Goal: Task Accomplishment & Management: Manage account settings

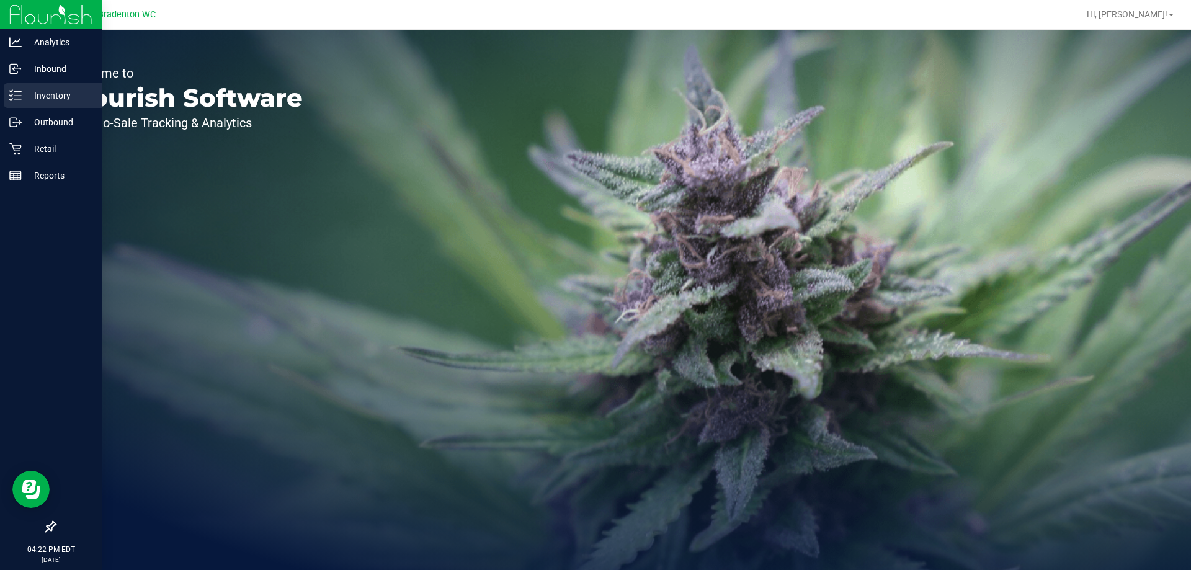
click at [0, 87] on link "Inventory" at bounding box center [51, 96] width 102 height 27
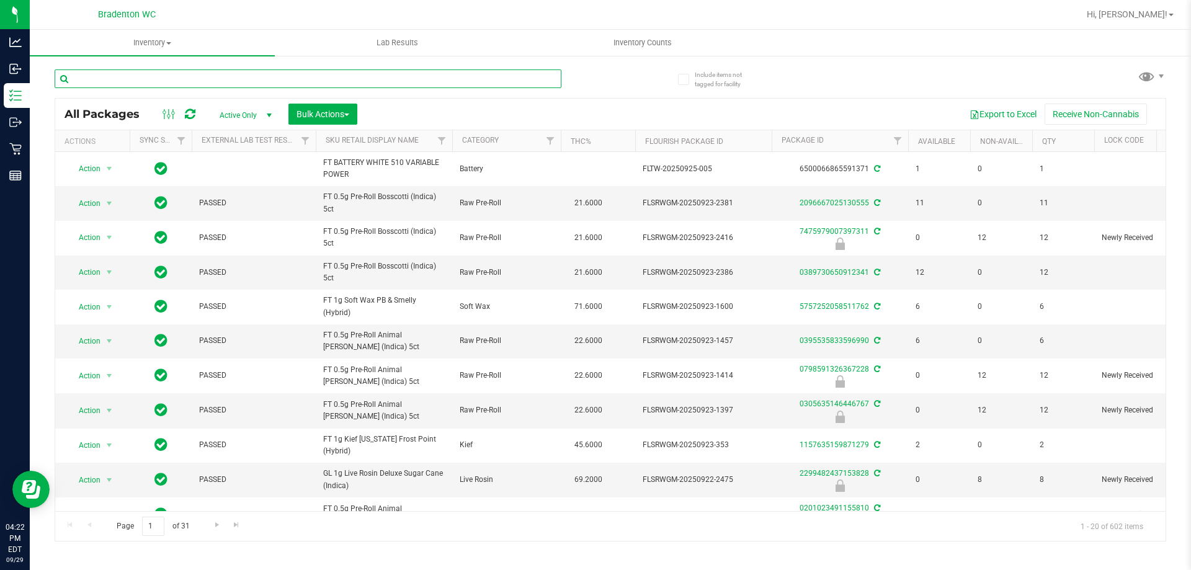
click at [199, 77] on input "text" at bounding box center [308, 78] width 507 height 19
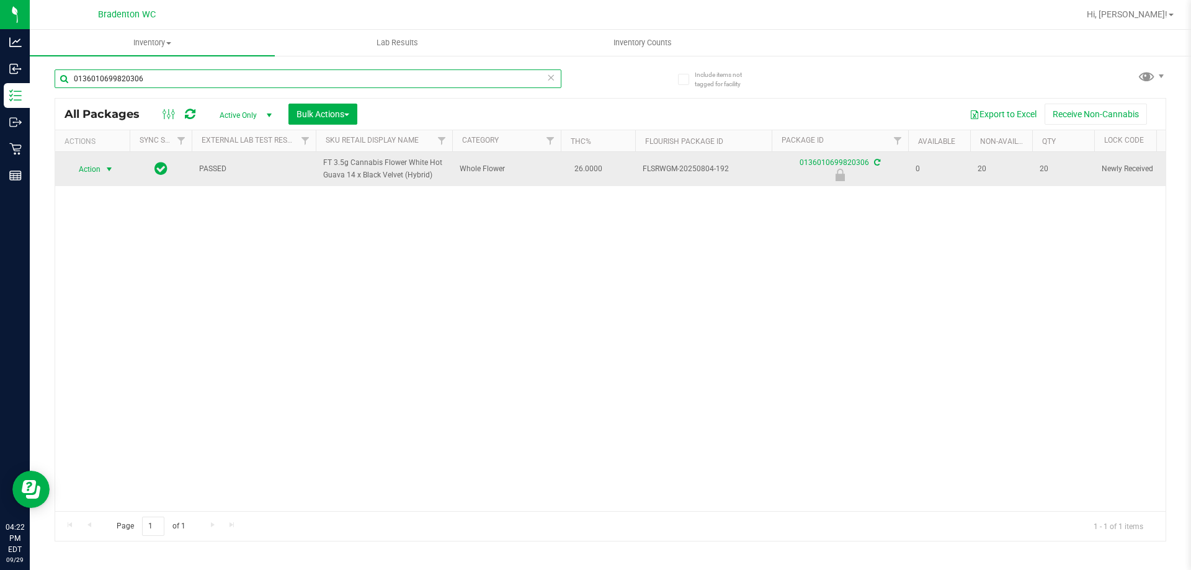
type input "0136010699820306"
click at [114, 166] on span "select" at bounding box center [109, 169] width 10 height 10
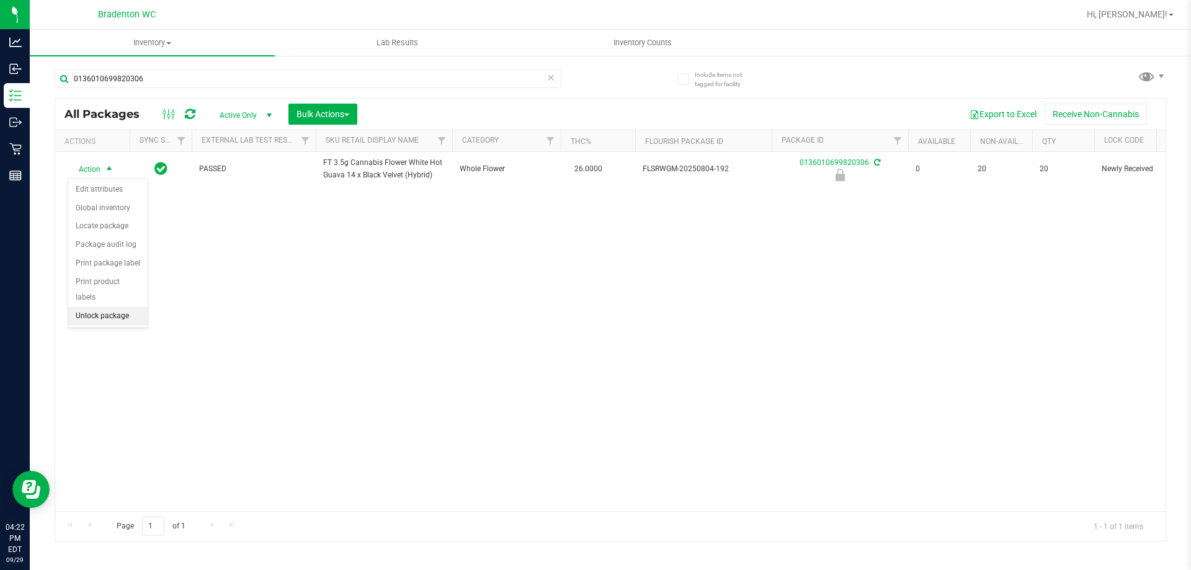
click at [110, 307] on li "Unlock package" at bounding box center [107, 316] width 79 height 19
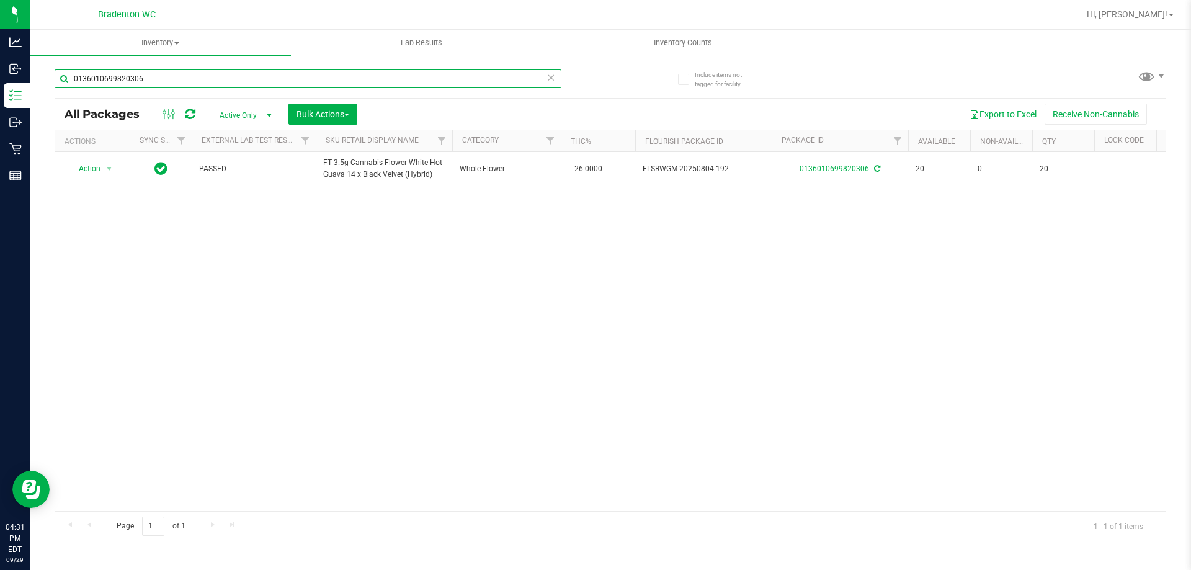
click at [156, 89] on div "0136010699820306" at bounding box center [308, 83] width 507 height 29
click at [153, 89] on div "0136010699820306" at bounding box center [308, 83] width 507 height 29
click at [146, 96] on div "0136010699820306" at bounding box center [308, 83] width 507 height 29
click at [160, 83] on input "0136010699820306" at bounding box center [308, 78] width 507 height 19
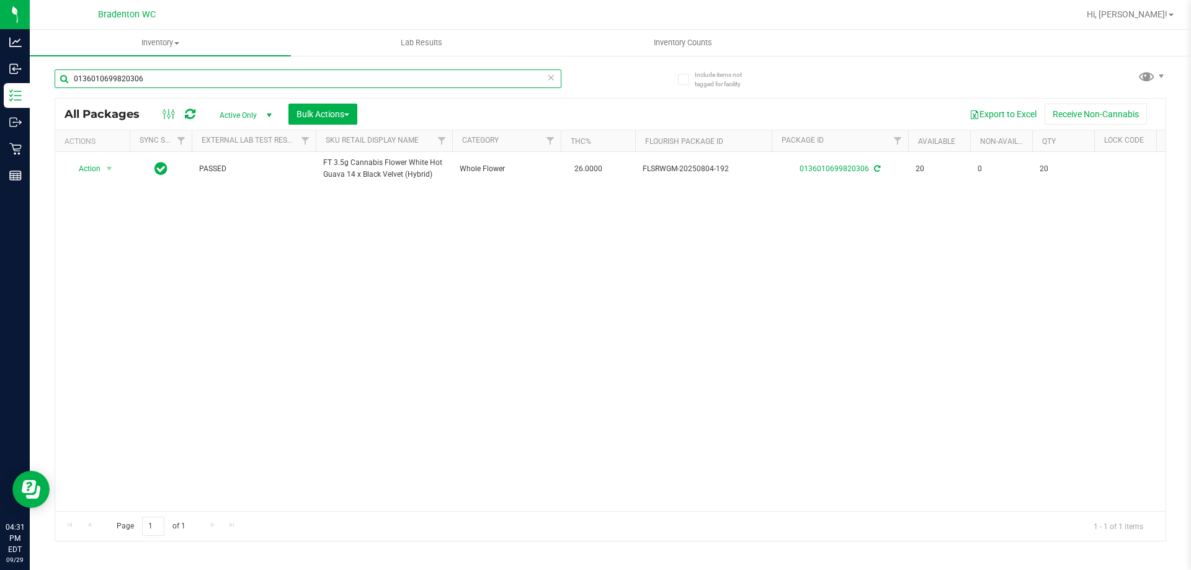
click at [160, 83] on input "0136010699820306" at bounding box center [308, 78] width 507 height 19
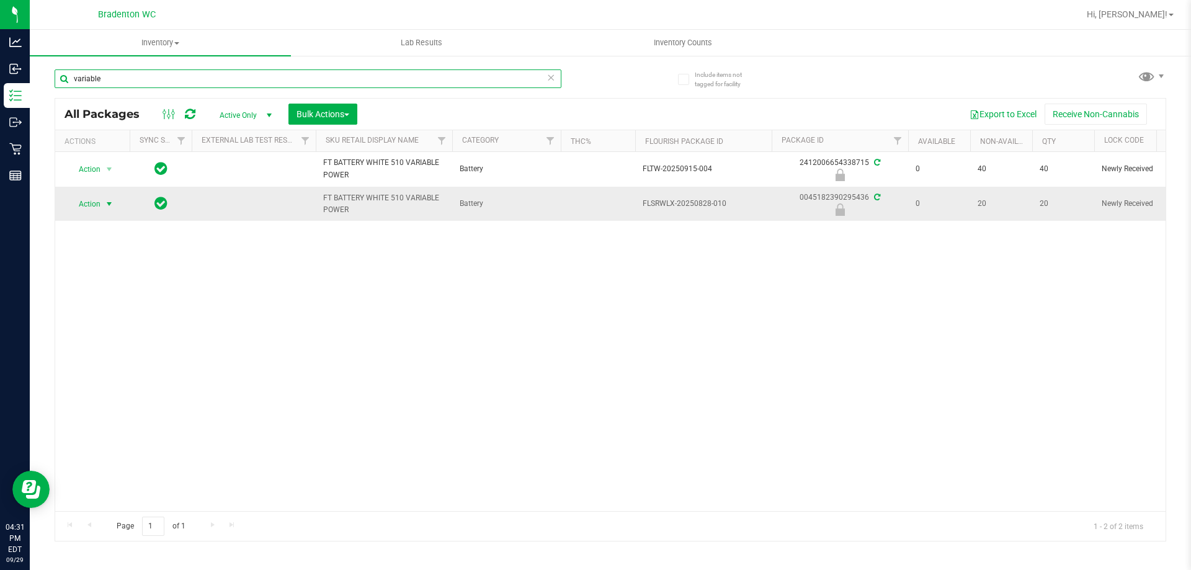
type input "variable"
click at [105, 207] on span "select" at bounding box center [109, 204] width 10 height 10
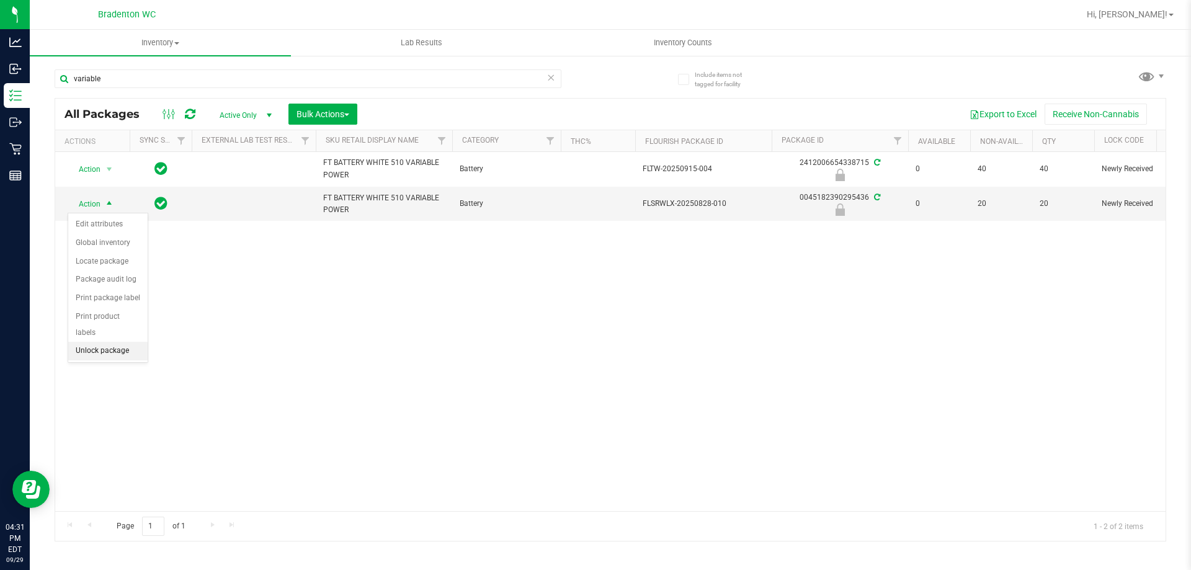
click at [123, 342] on li "Unlock package" at bounding box center [107, 351] width 79 height 19
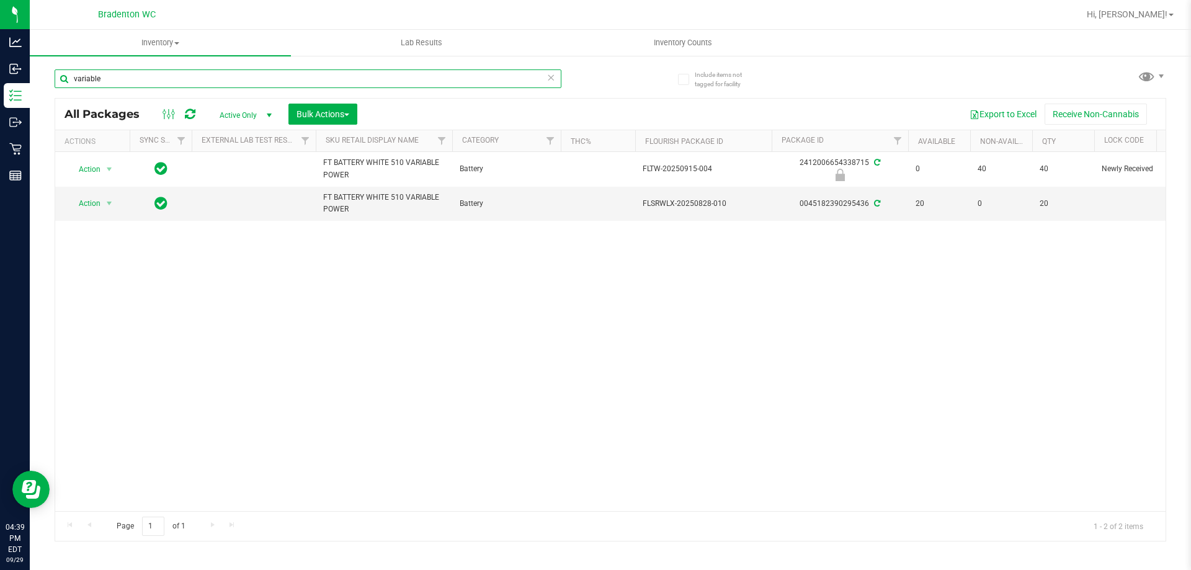
click at [148, 72] on input "variable" at bounding box center [308, 78] width 507 height 19
type input "v"
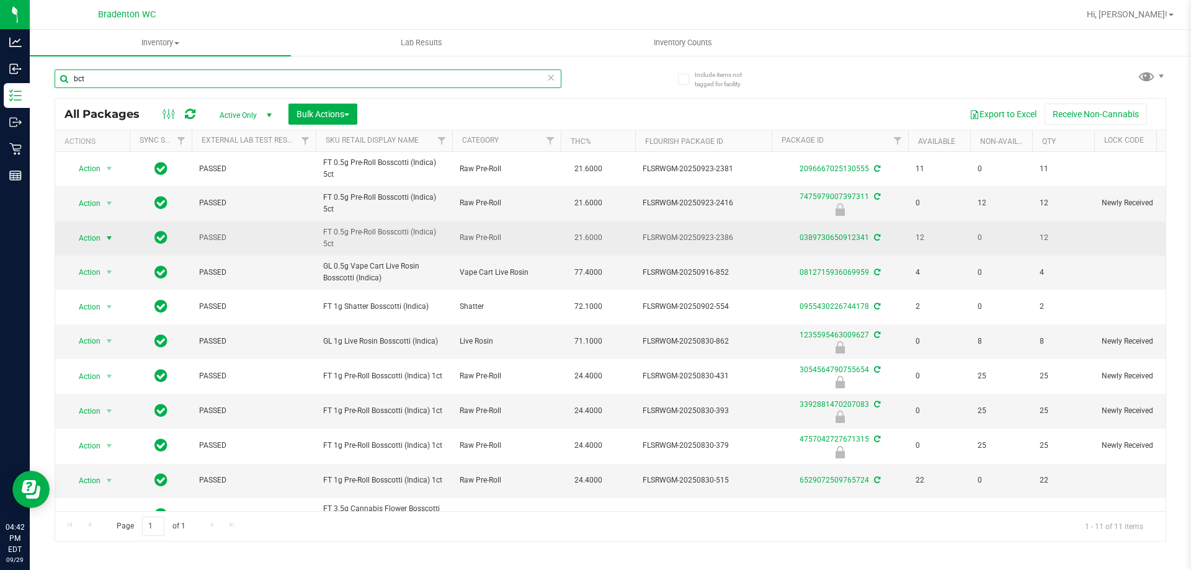
type input "bct"
click at [89, 238] on span "Action" at bounding box center [84, 238] width 33 height 17
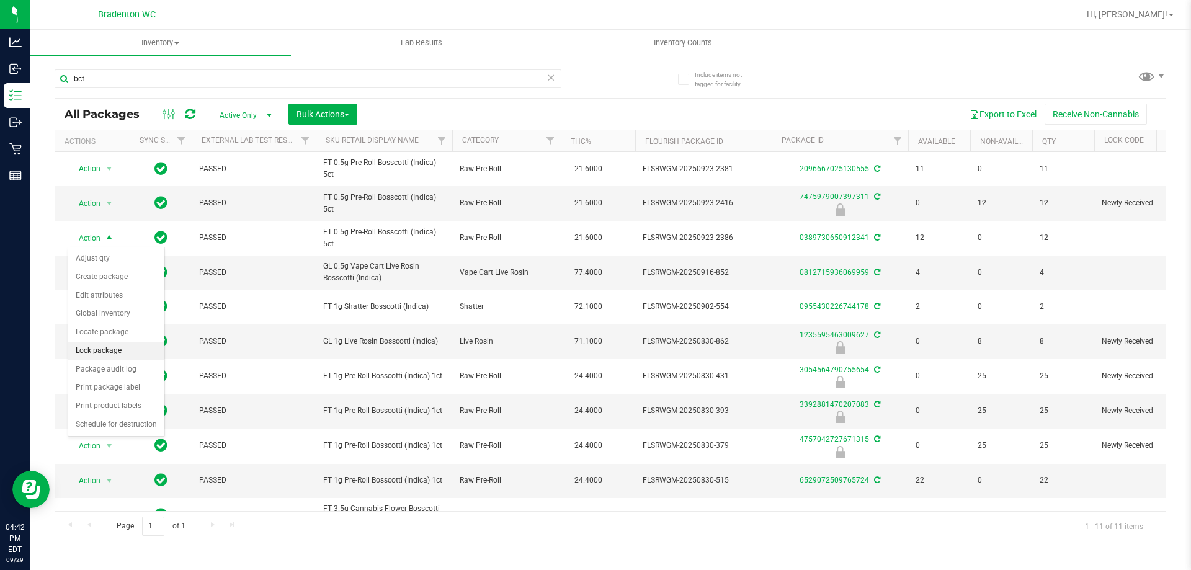
click at [112, 350] on li "Lock package" at bounding box center [116, 351] width 96 height 19
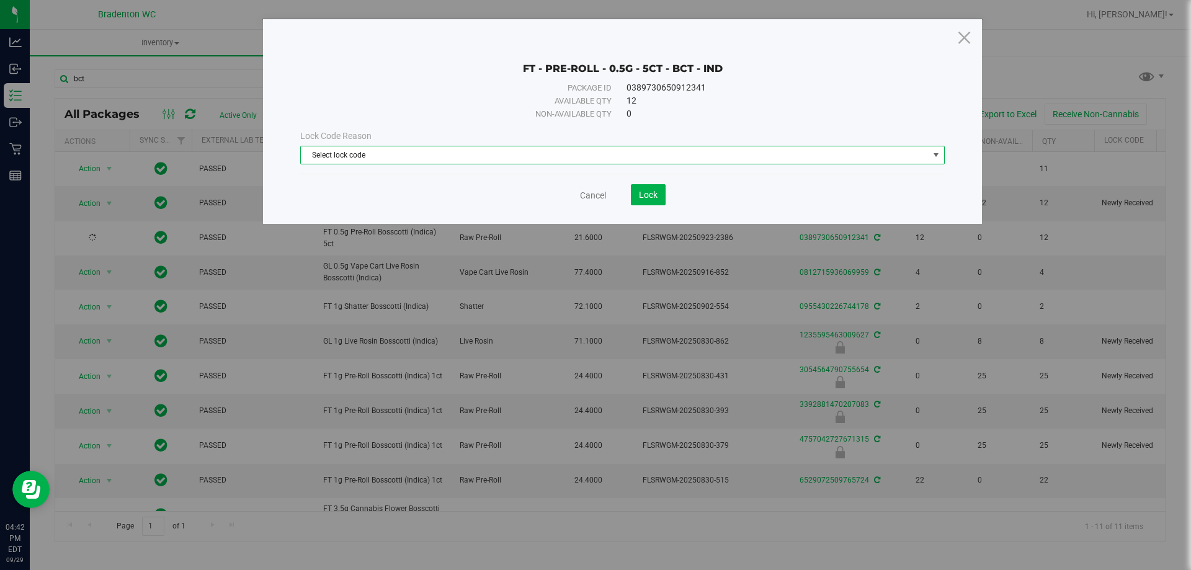
click at [607, 150] on span "Select lock code" at bounding box center [615, 154] width 628 height 17
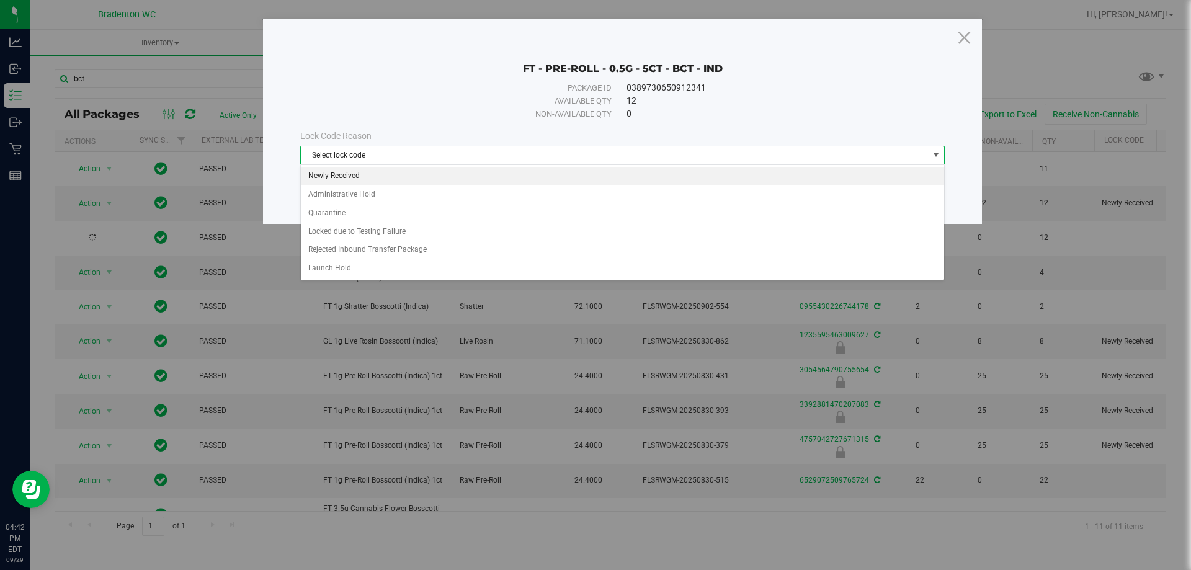
click at [476, 172] on li "Newly Received" at bounding box center [622, 176] width 643 height 19
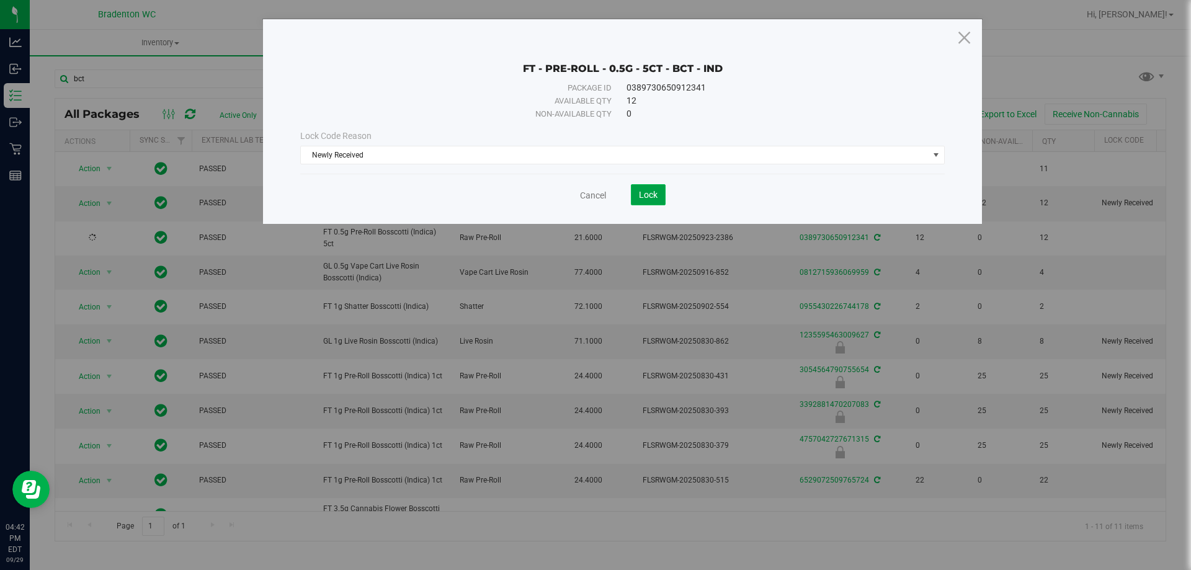
click at [639, 192] on span "Lock" at bounding box center [648, 195] width 19 height 10
